Goal: Information Seeking & Learning: Find specific fact

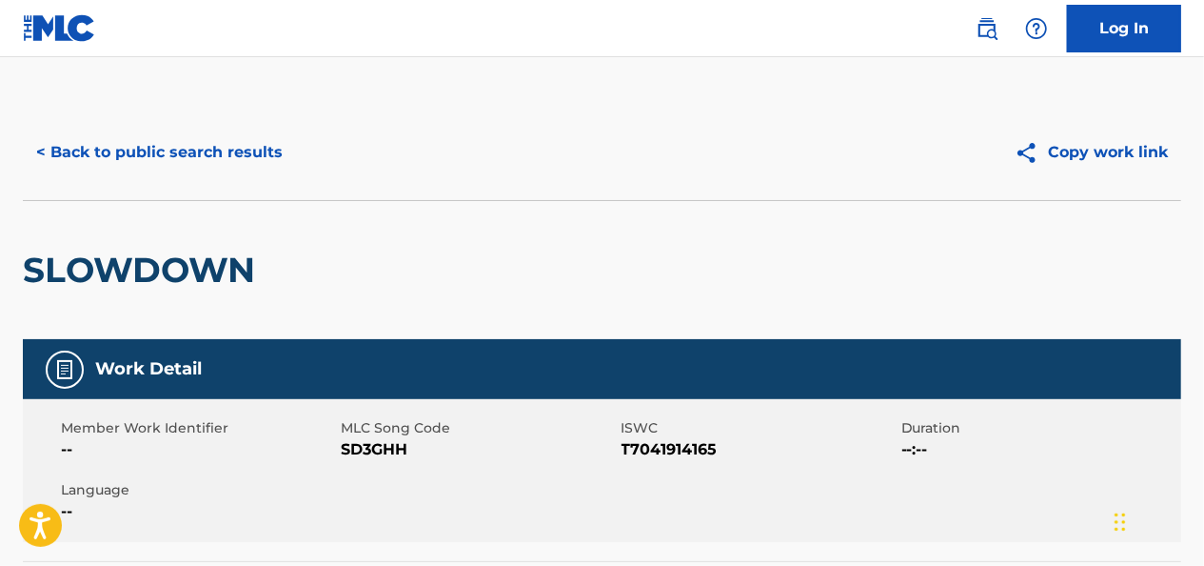
click at [156, 141] on button "< Back to public search results" at bounding box center [159, 153] width 273 height 48
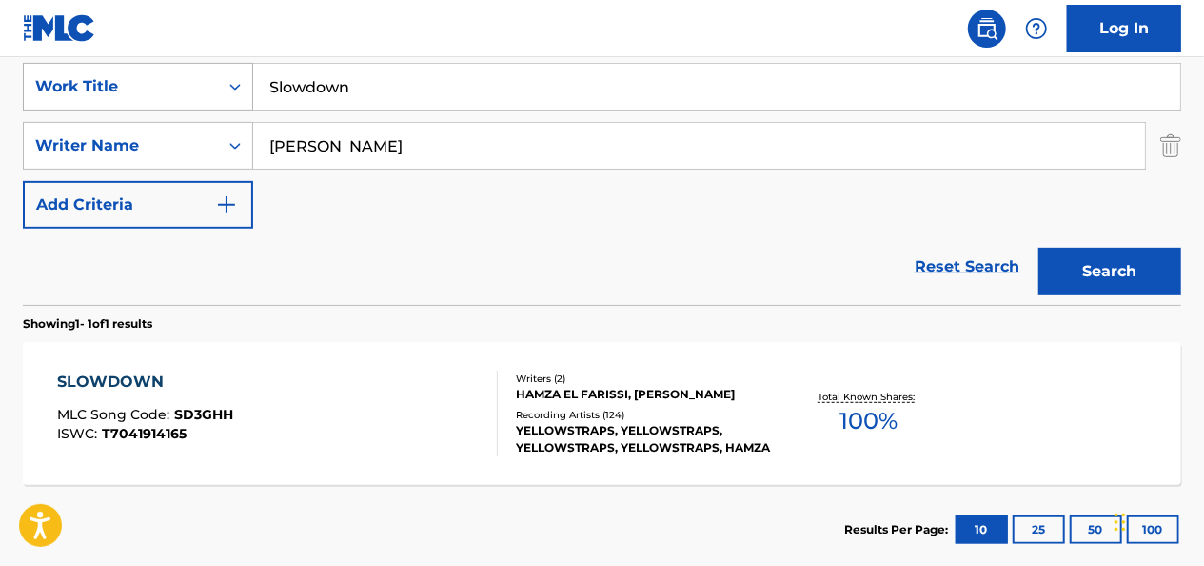
drag, startPoint x: 431, startPoint y: 93, endPoint x: 240, endPoint y: 86, distance: 191.5
click at [242, 88] on div "SearchWithCriteria3273e9a3-d348-47ba-b0bb-b3359bcbfb82 Work Title Slowdown" at bounding box center [602, 87] width 1159 height 48
paste input "Un homme et une femme"
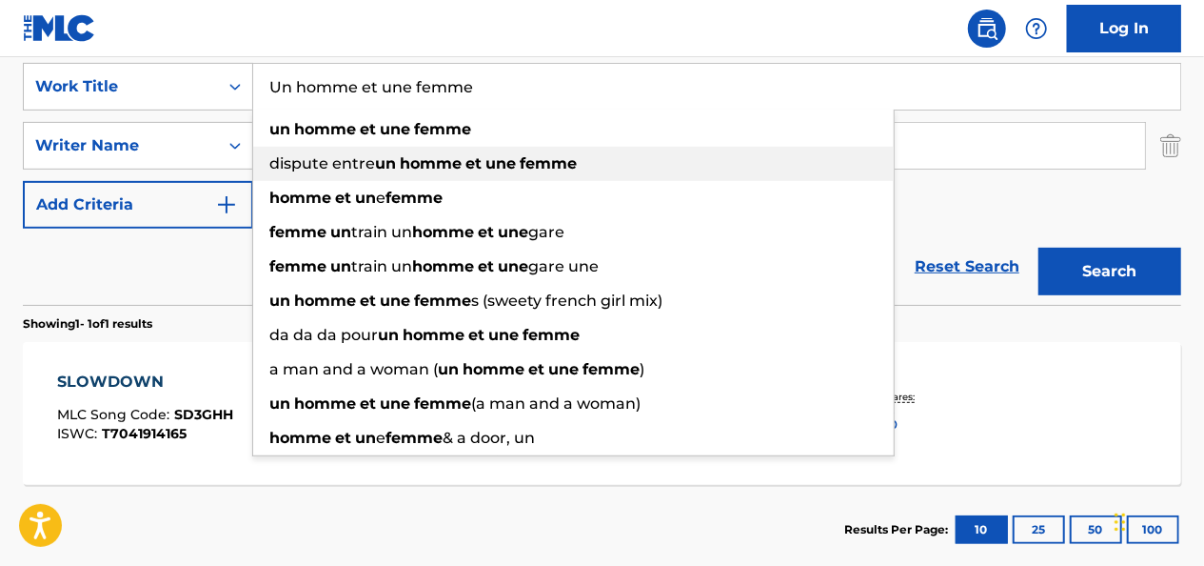
type input "Un homme et une femme"
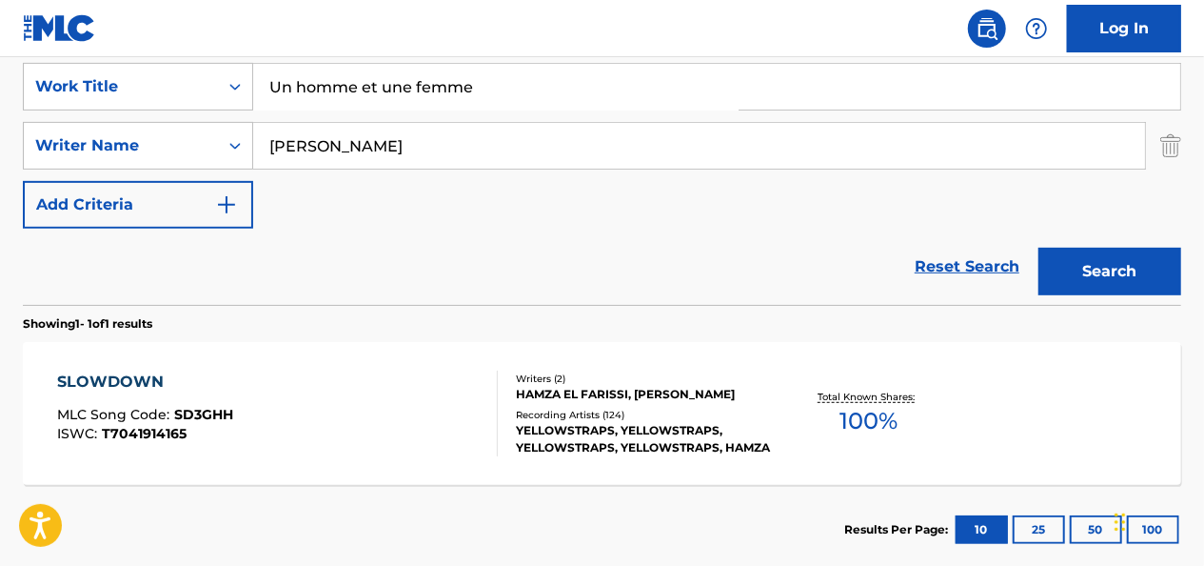
click at [910, 156] on input "[PERSON_NAME]" at bounding box center [699, 146] width 892 height 46
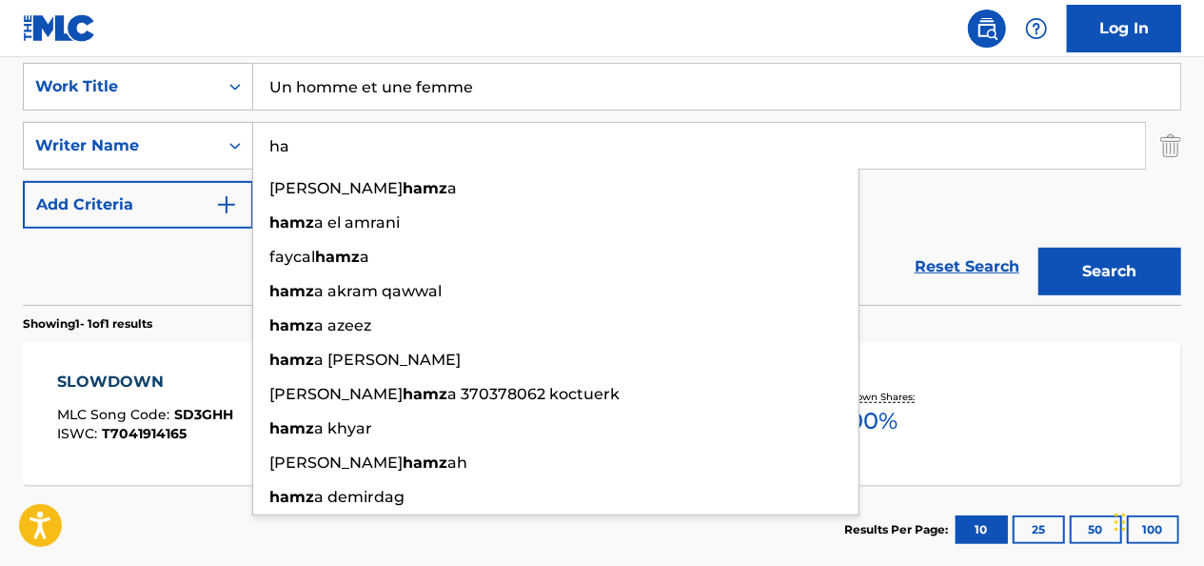
type input "h"
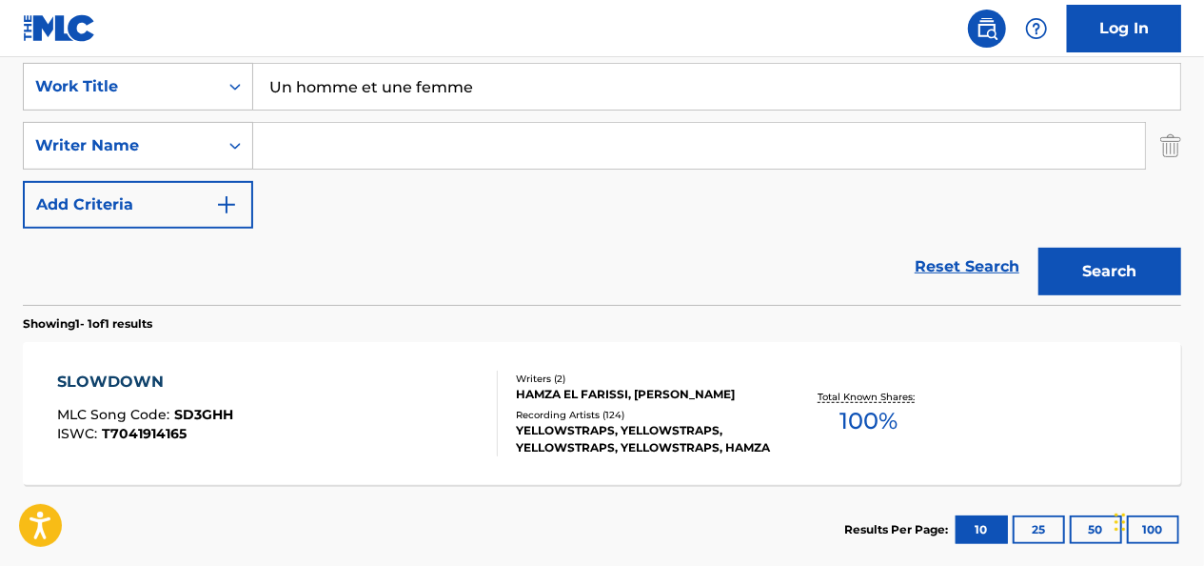
click at [1100, 257] on button "Search" at bounding box center [1110, 272] width 143 height 48
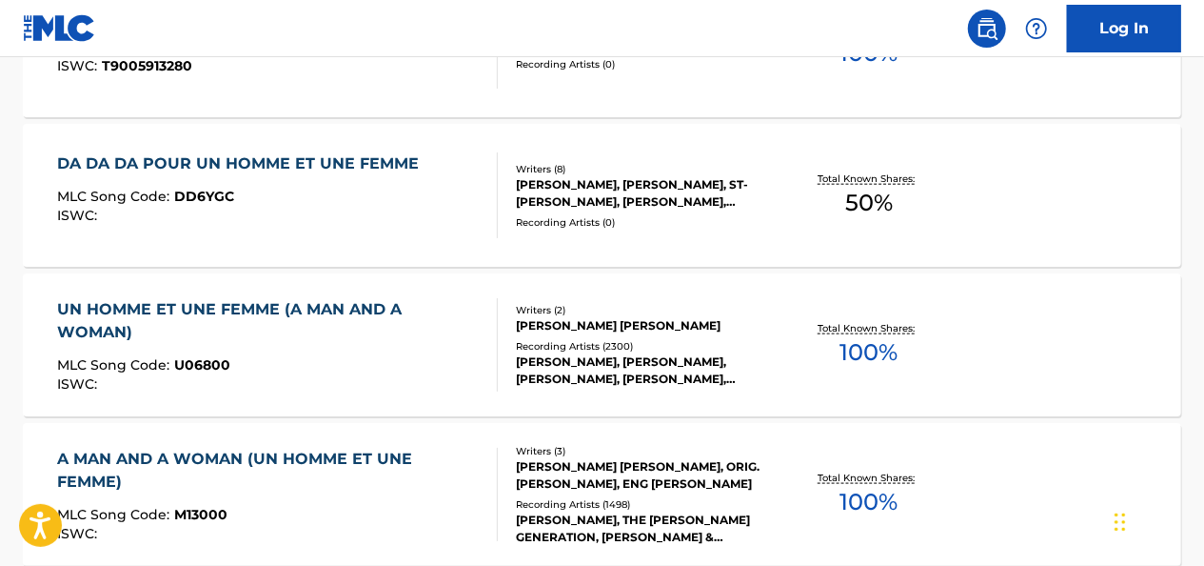
scroll to position [1122, 0]
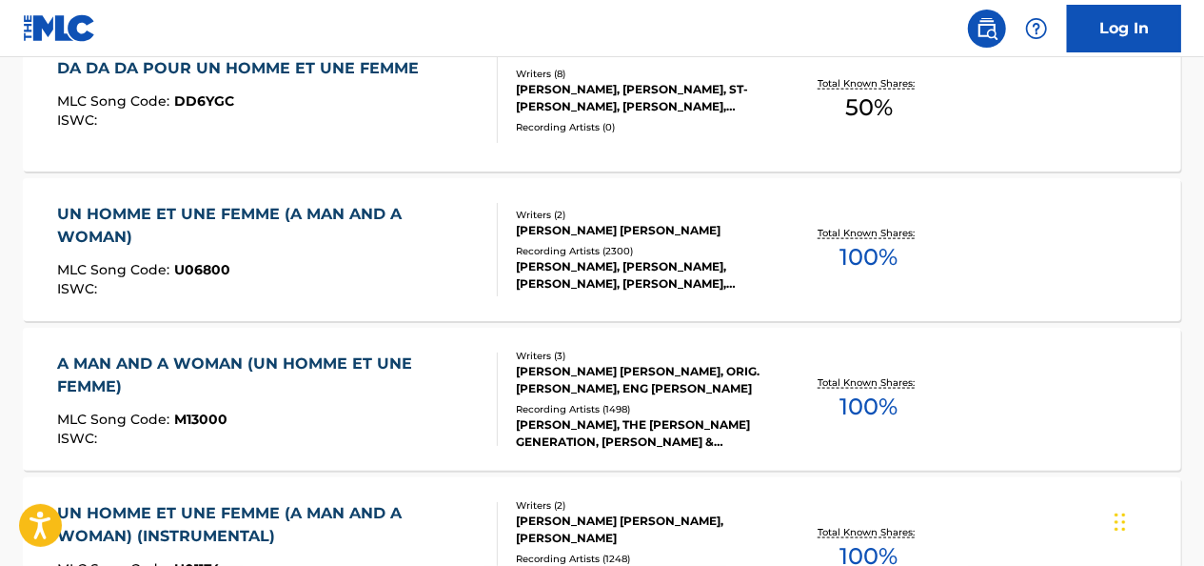
click at [276, 208] on div "UN HOMME ET UNE FEMME (A MAN AND A WOMAN)" at bounding box center [270, 226] width 424 height 46
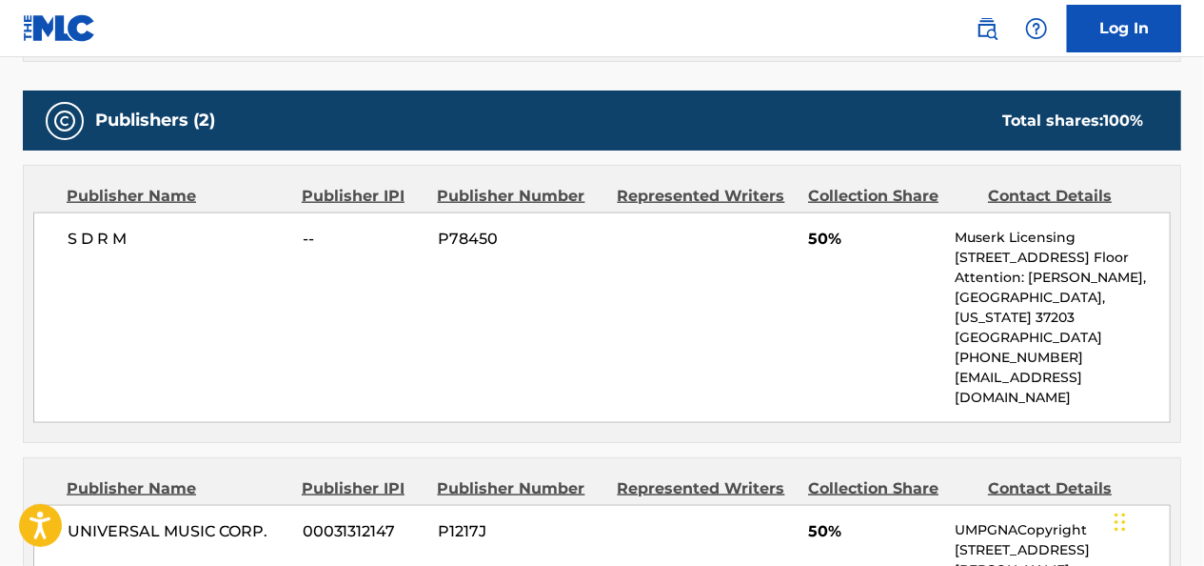
scroll to position [1238, 0]
